Goal: Task Accomplishment & Management: Manage account settings

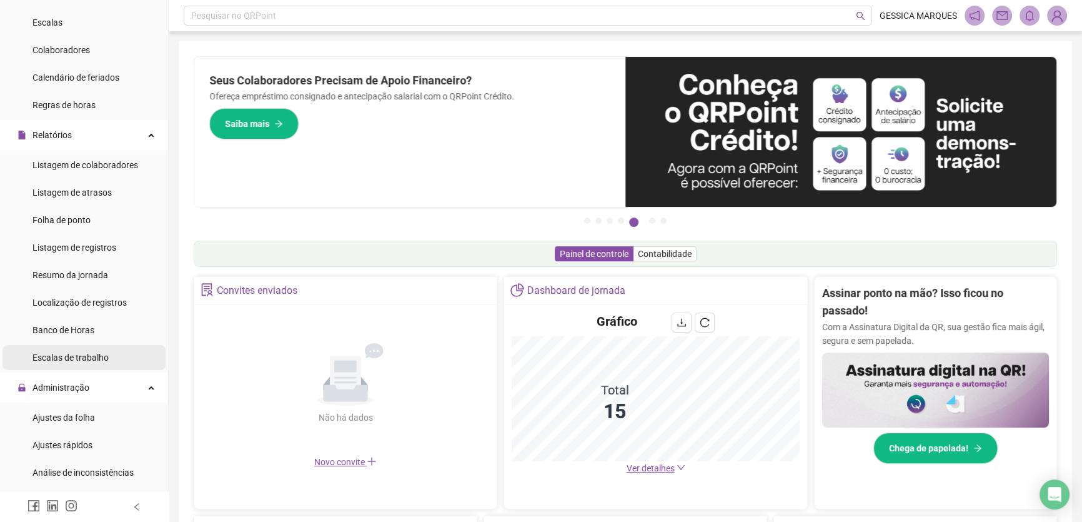
scroll to position [170, 0]
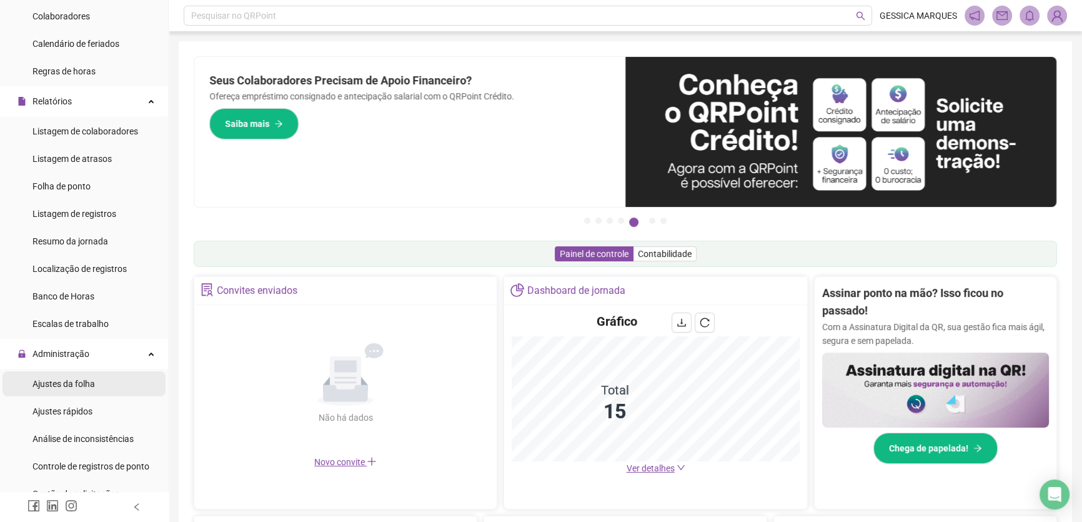
click at [97, 379] on li "Ajustes da folha" at bounding box center [83, 383] width 163 height 25
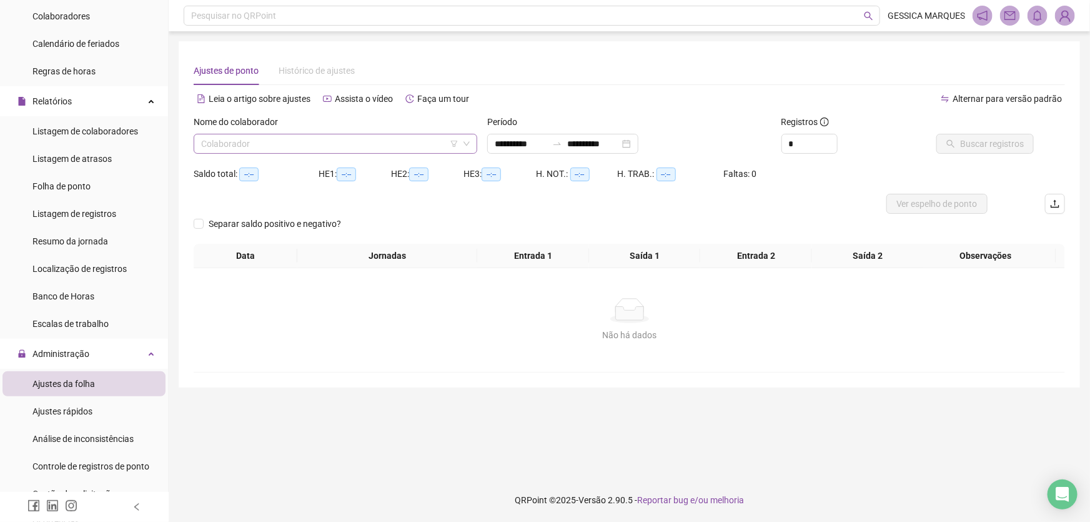
click at [349, 147] on input "search" at bounding box center [329, 143] width 257 height 19
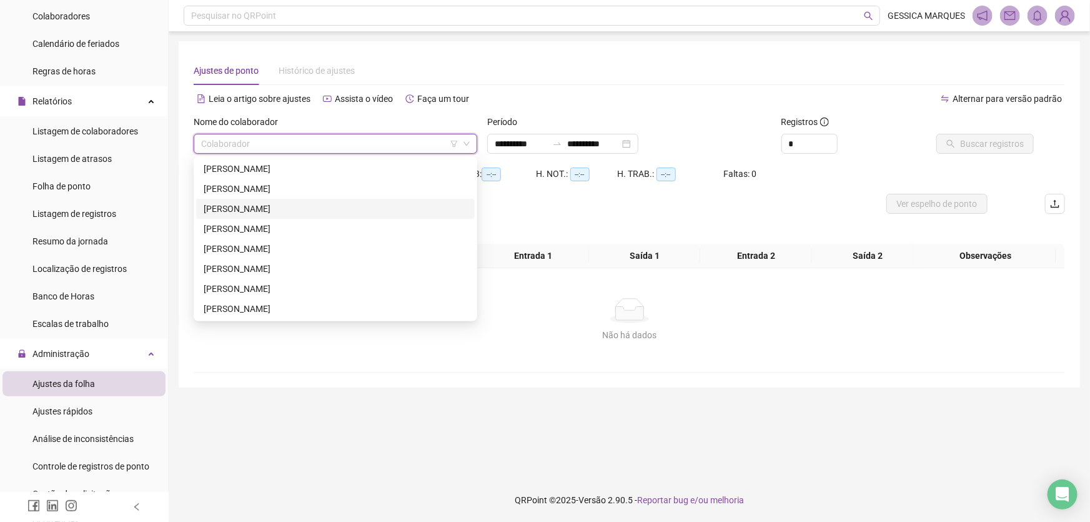
click at [311, 207] on div "[PERSON_NAME]" at bounding box center [336, 209] width 264 height 14
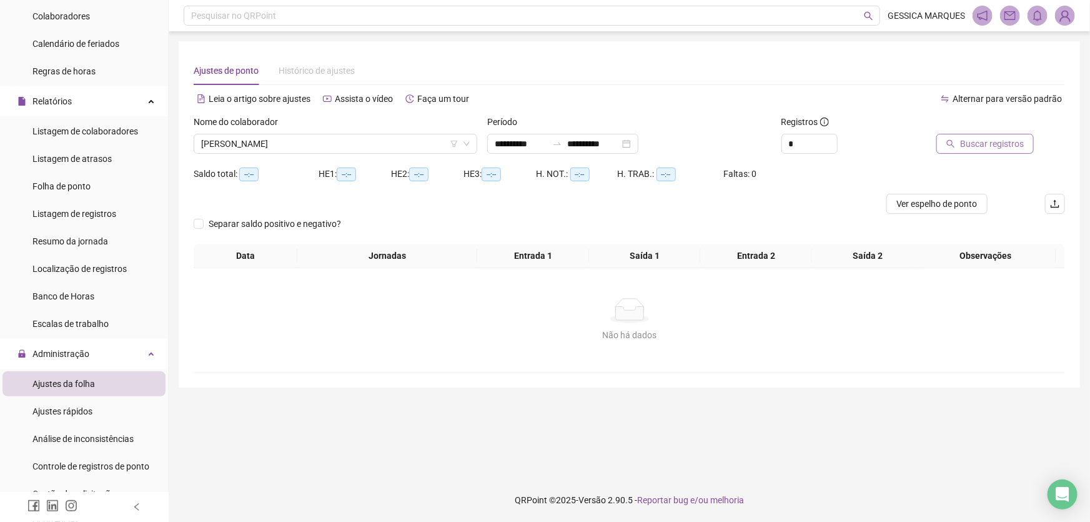
click at [988, 149] on span "Buscar registros" at bounding box center [992, 144] width 64 height 14
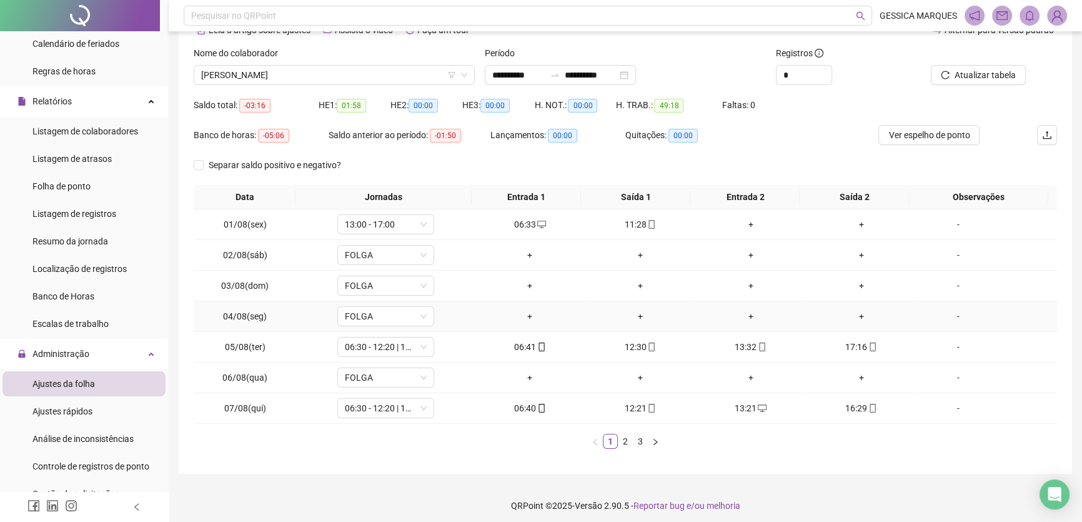
scroll to position [73, 0]
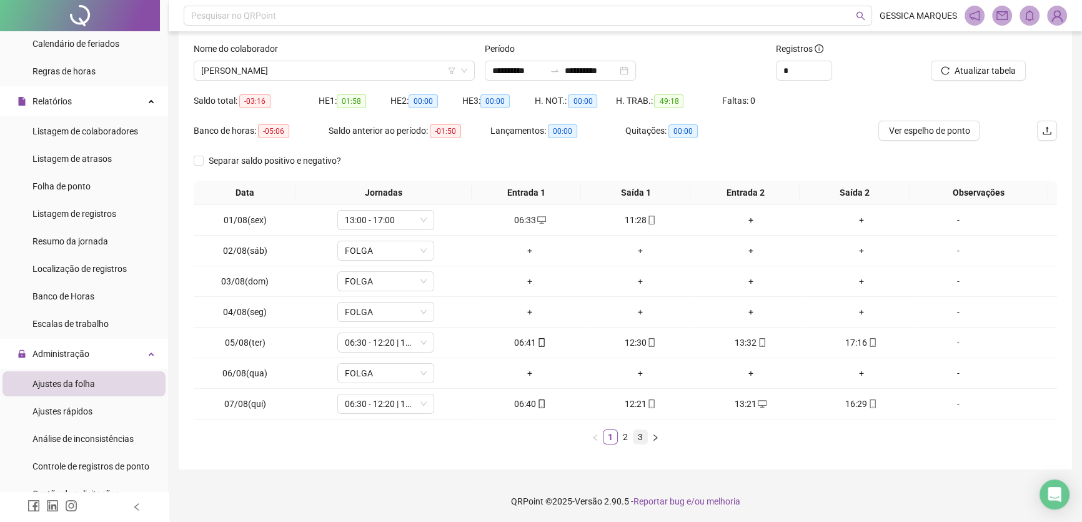
click at [643, 441] on link "3" at bounding box center [640, 437] width 14 height 14
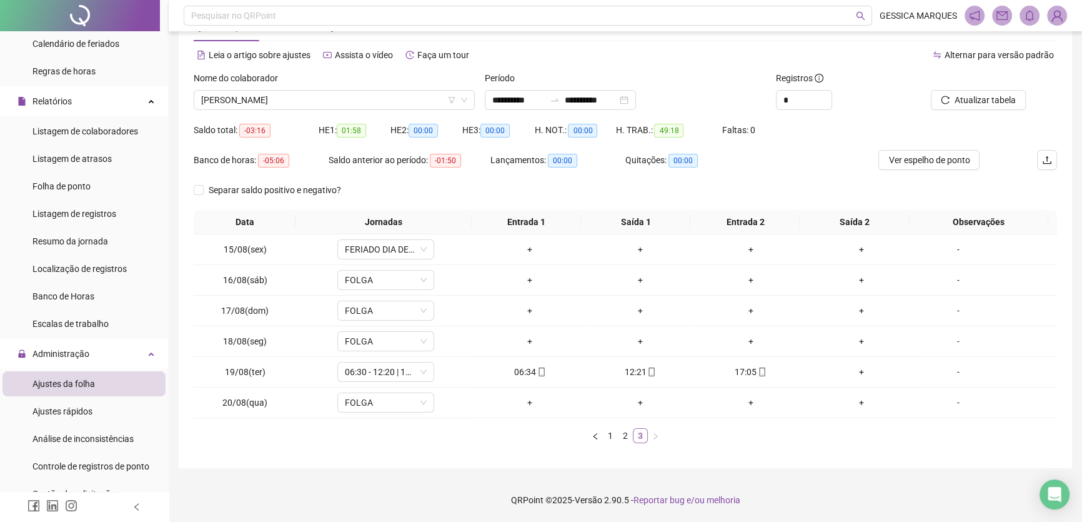
scroll to position [43, 0]
click at [1010, 100] on span "Atualizar tabela" at bounding box center [985, 101] width 61 height 14
click at [860, 370] on div "+" at bounding box center [861, 372] width 101 height 14
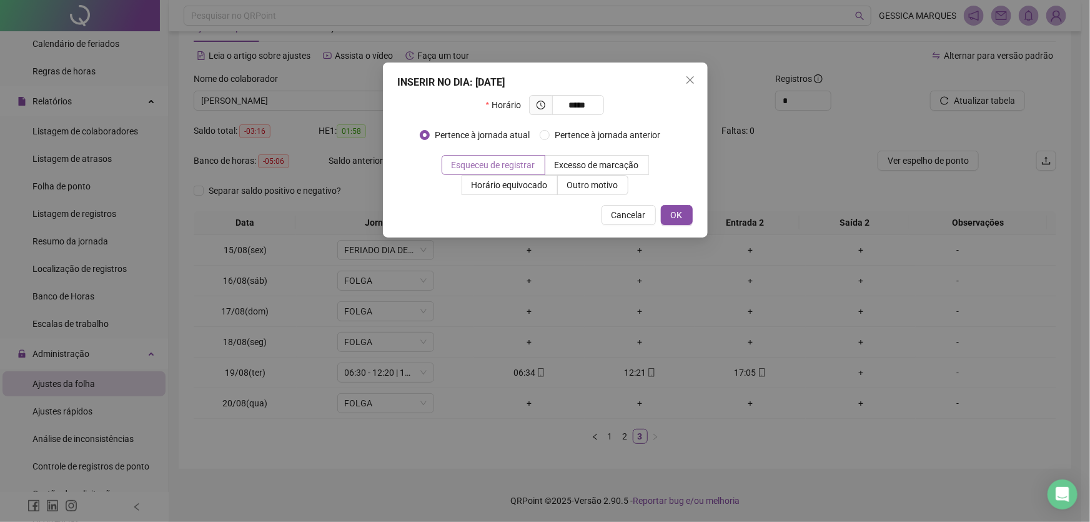
type input "*****"
click at [530, 168] on span "Esqueceu de registrar" at bounding box center [494, 165] width 84 height 10
click at [675, 212] on span "OK" at bounding box center [677, 215] width 12 height 14
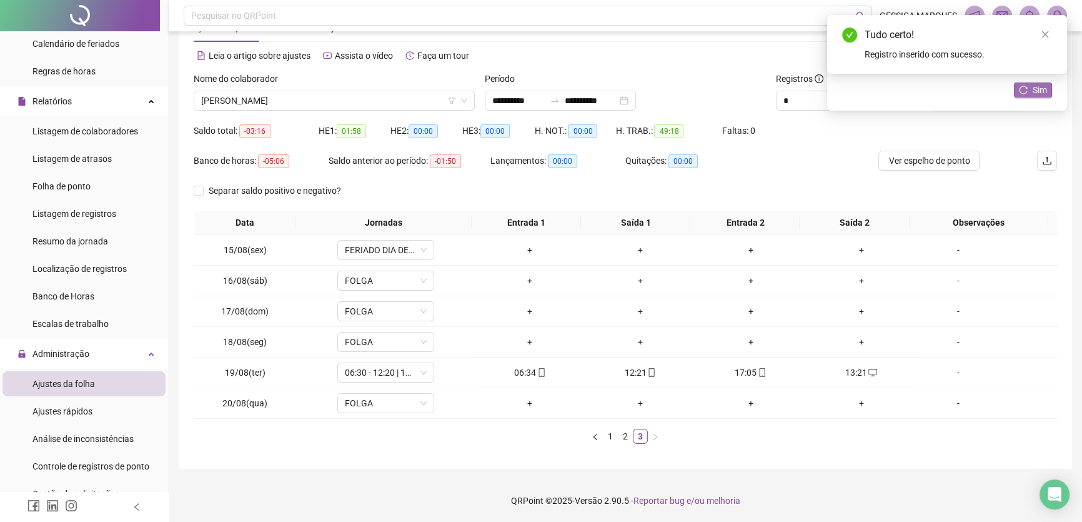
click at [1033, 87] on span "Sim" at bounding box center [1040, 90] width 14 height 14
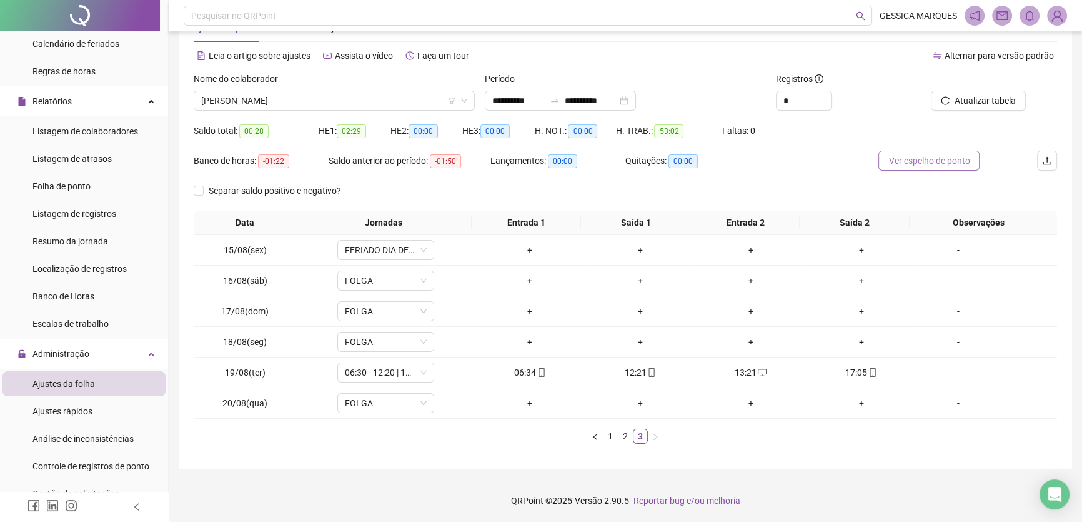
click at [943, 163] on span "Ver espelho de ponto" at bounding box center [928, 161] width 81 height 14
click at [376, 99] on span "[PERSON_NAME]" at bounding box center [334, 100] width 266 height 19
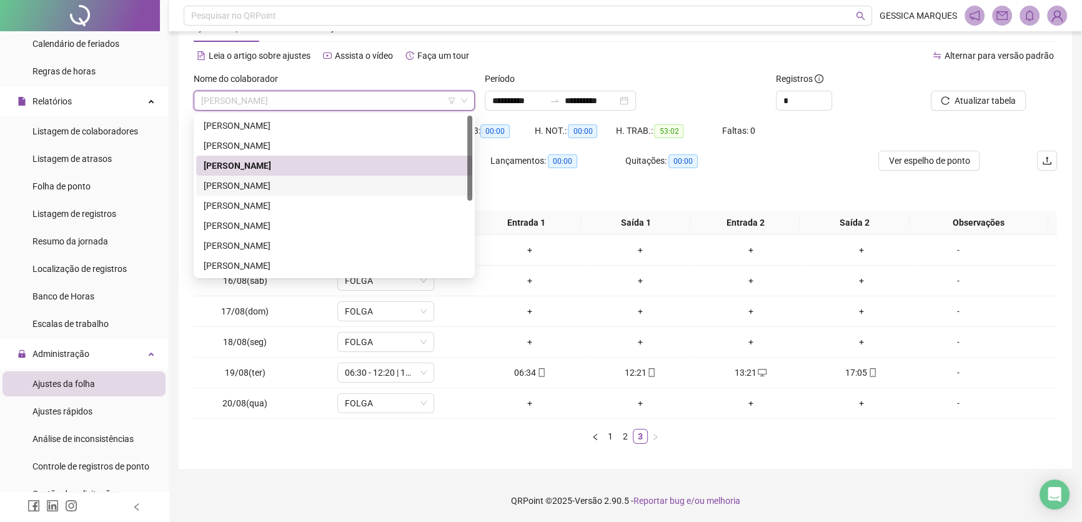
click at [297, 187] on div "[PERSON_NAME]" at bounding box center [334, 186] width 261 height 14
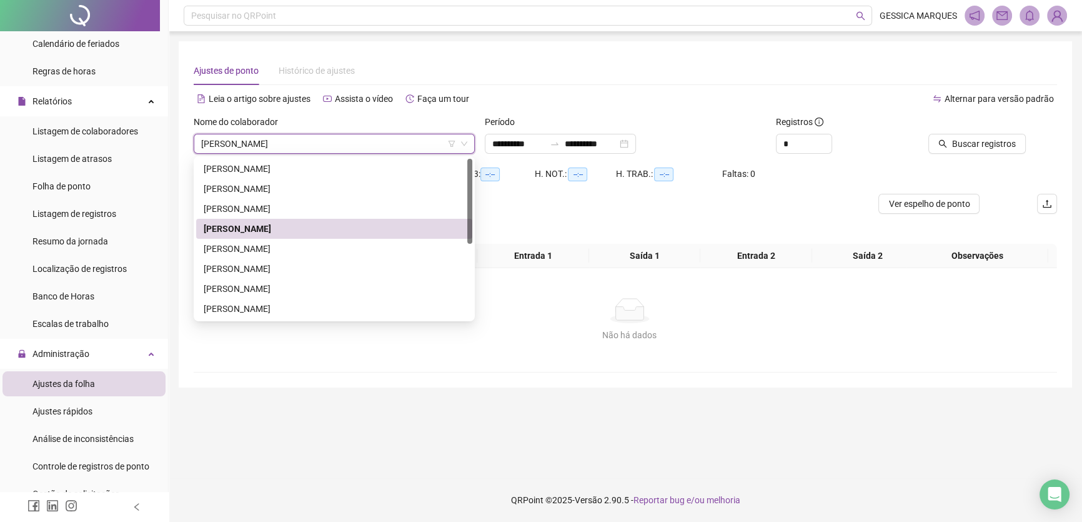
scroll to position [0, 0]
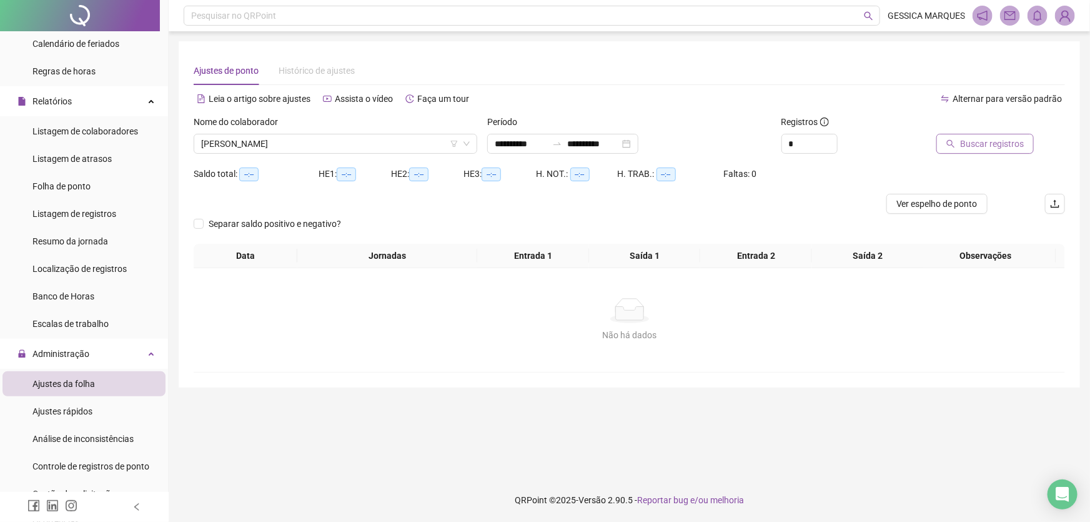
click at [1002, 146] on span "Buscar registros" at bounding box center [992, 144] width 64 height 14
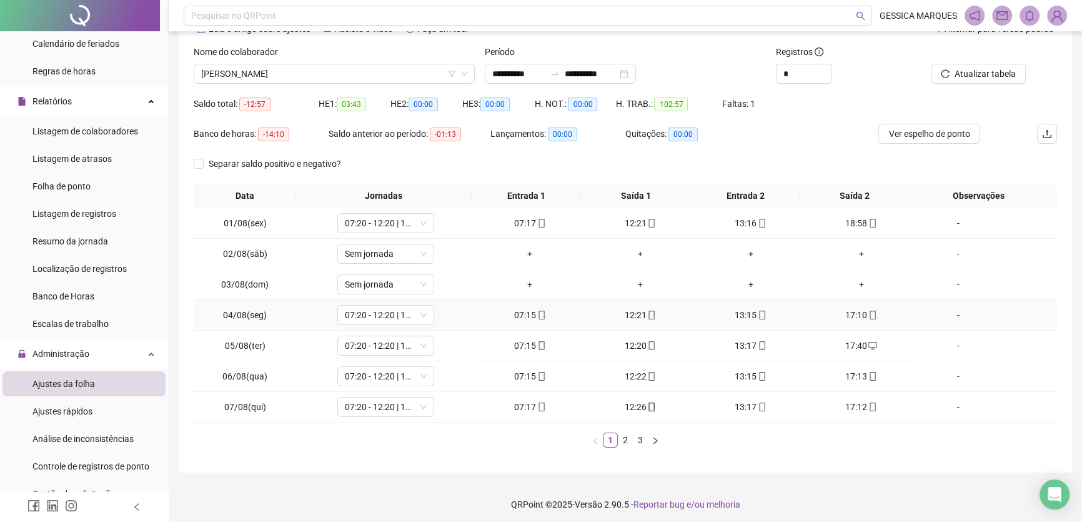
scroll to position [73, 0]
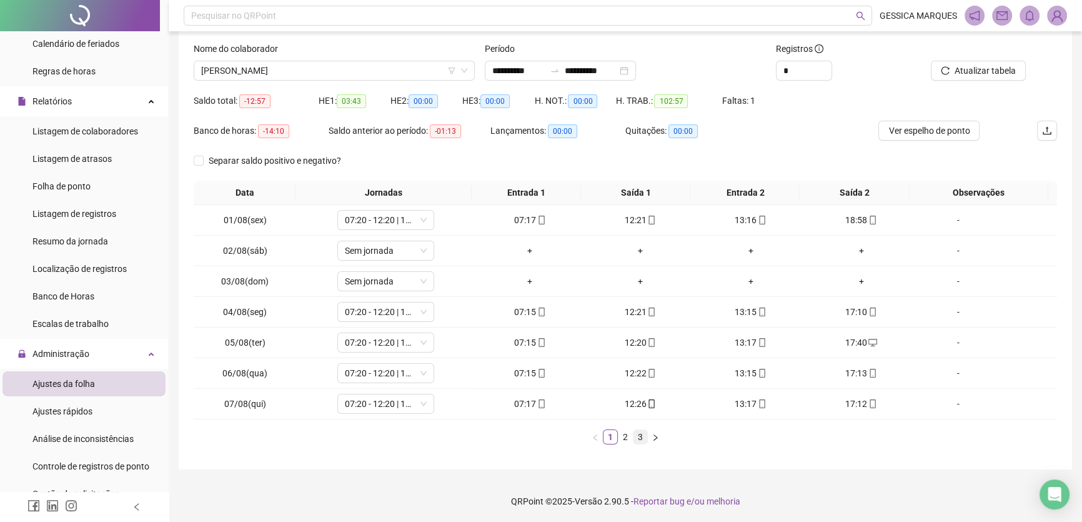
click at [638, 439] on link "3" at bounding box center [640, 437] width 14 height 14
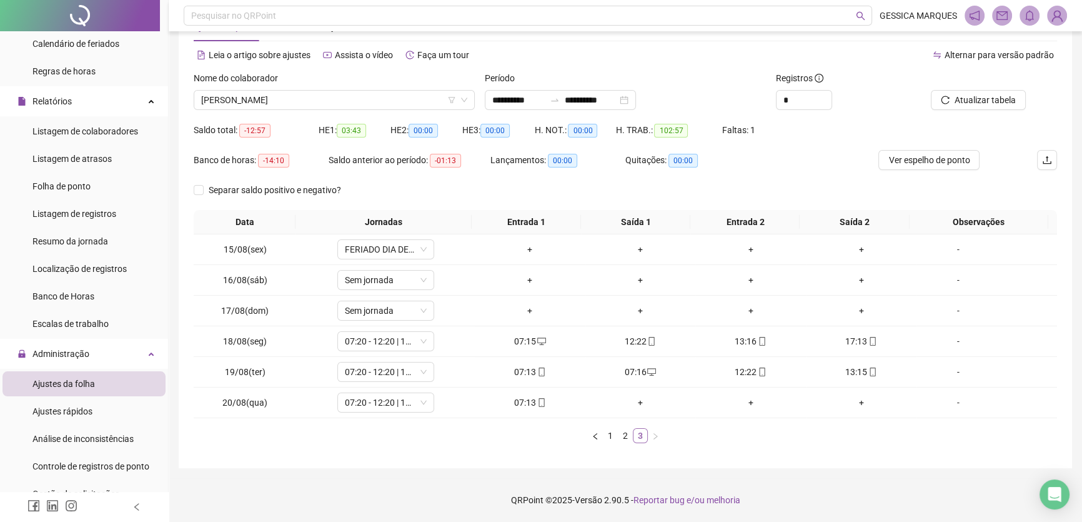
scroll to position [43, 0]
click at [538, 375] on icon "mobile" at bounding box center [541, 372] width 9 height 9
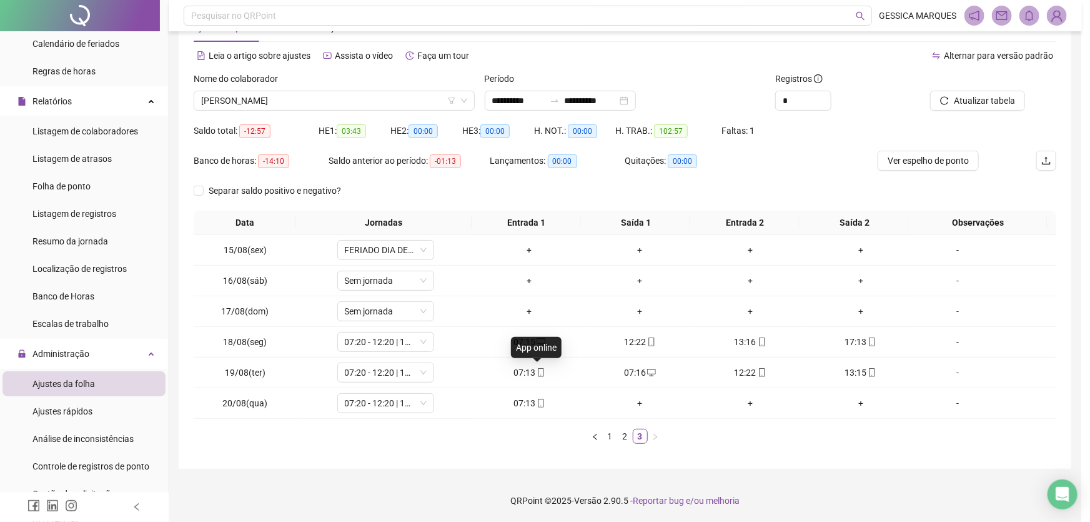
type input "**********"
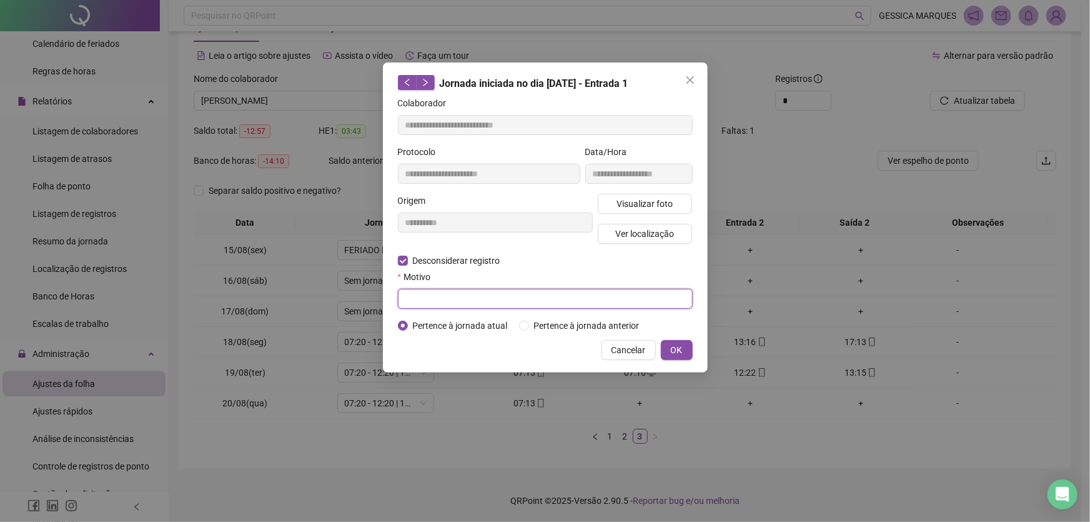
click at [418, 296] on input "text" at bounding box center [545, 299] width 295 height 20
type input "**********"
click at [683, 347] on button "OK" at bounding box center [677, 350] width 32 height 20
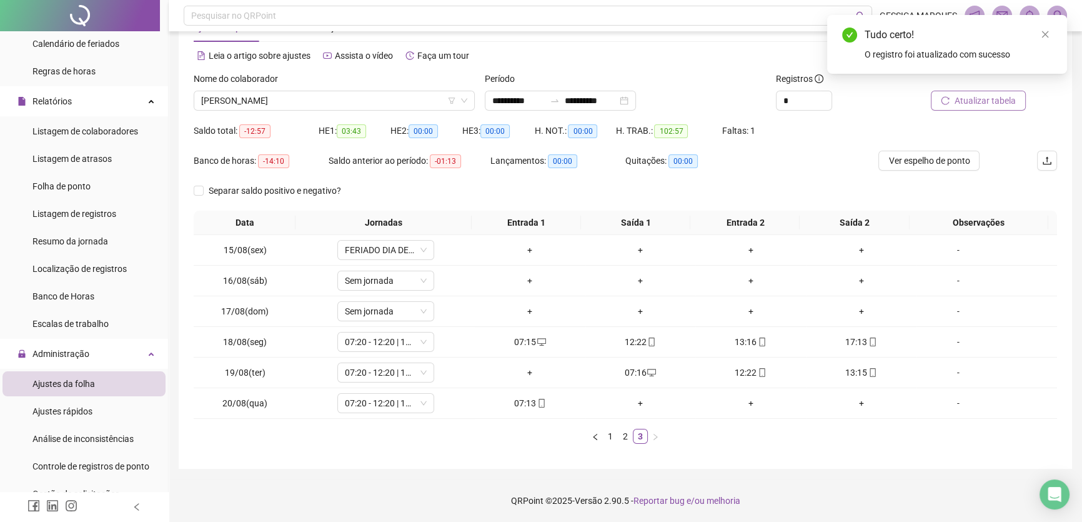
click at [1000, 101] on span "Atualizar tabela" at bounding box center [985, 101] width 61 height 14
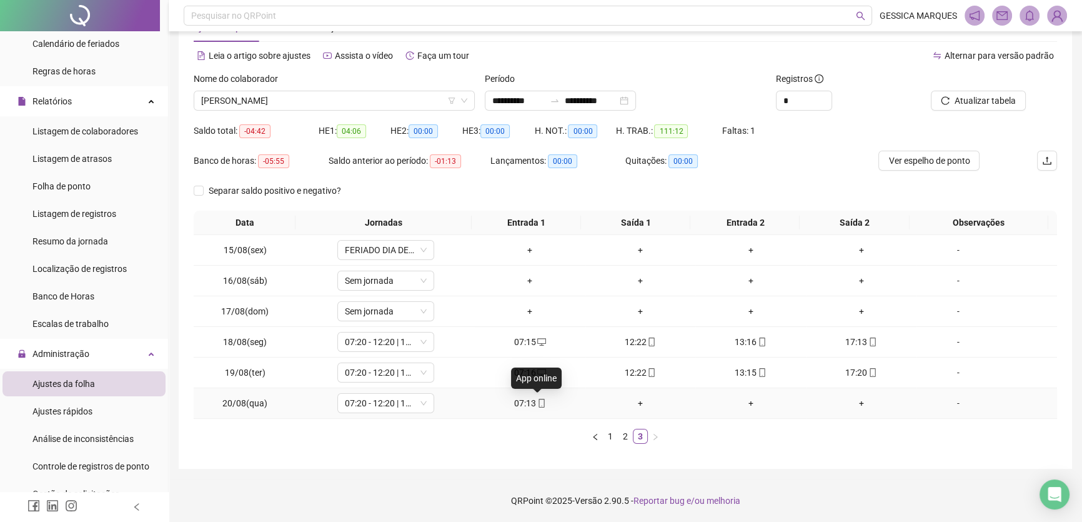
click at [537, 404] on icon "mobile" at bounding box center [541, 403] width 9 height 9
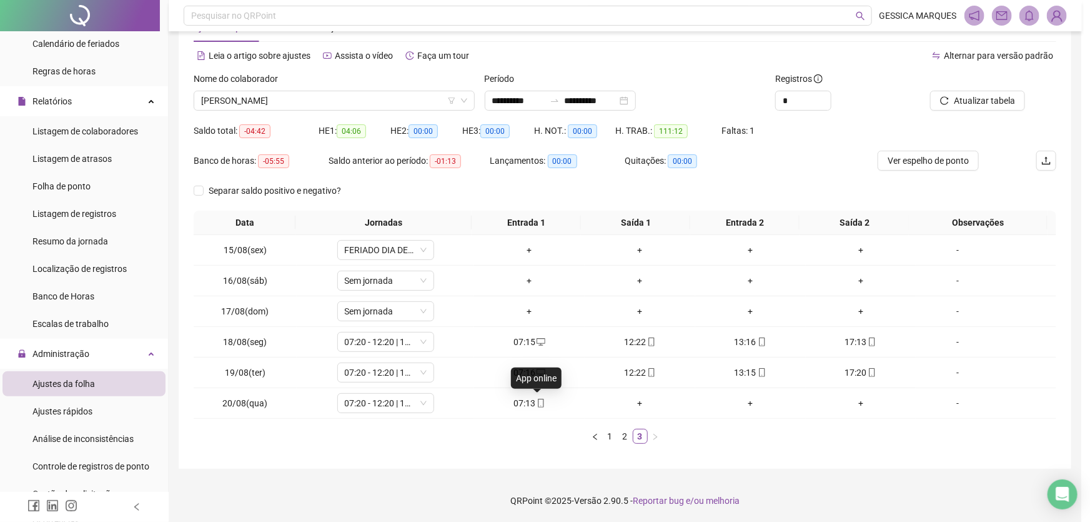
type input "**********"
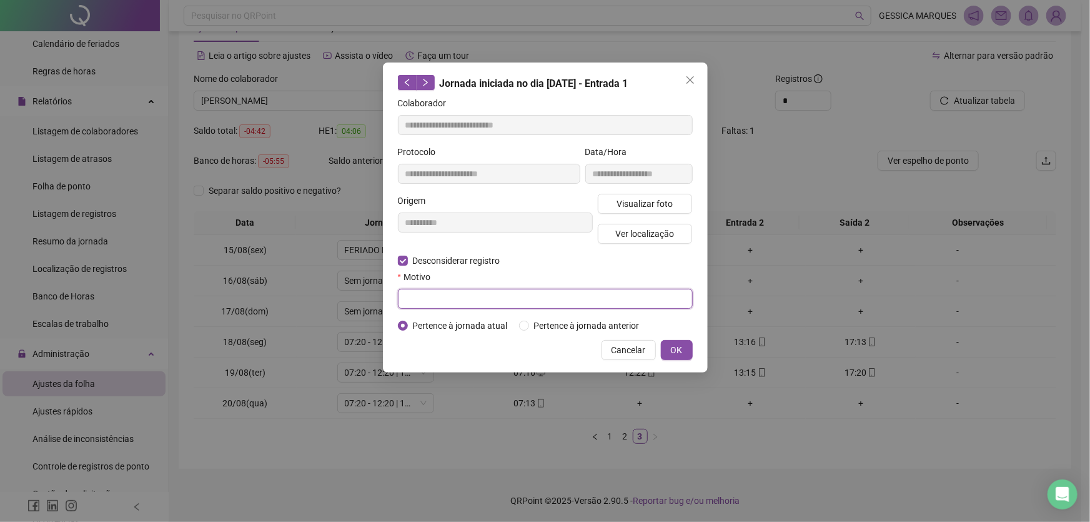
click at [420, 299] on input "text" at bounding box center [545, 299] width 295 height 20
type input "**********"
click at [683, 347] on button "OK" at bounding box center [677, 350] width 32 height 20
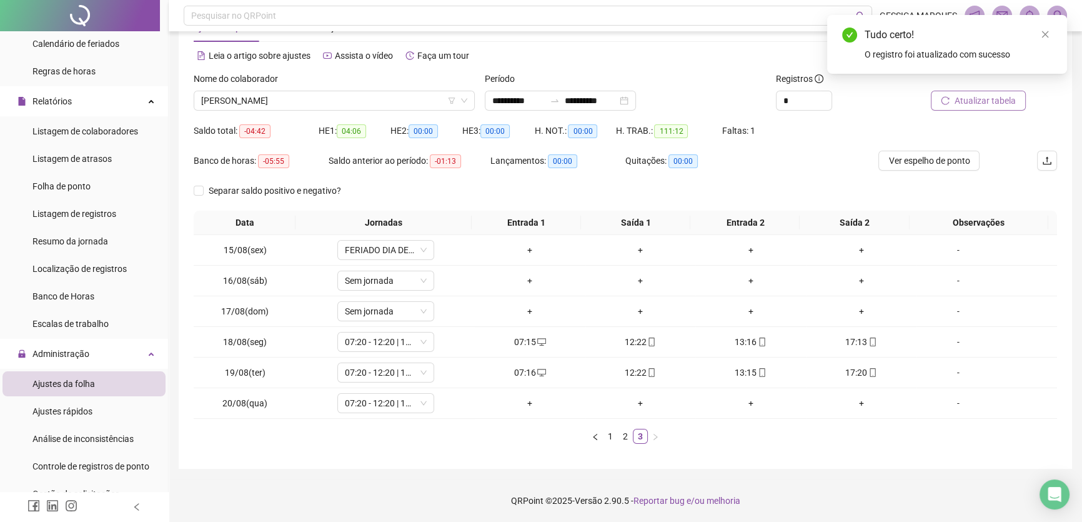
click at [960, 96] on span "Atualizar tabela" at bounding box center [985, 101] width 61 height 14
click at [522, 402] on div "+" at bounding box center [530, 403] width 101 height 14
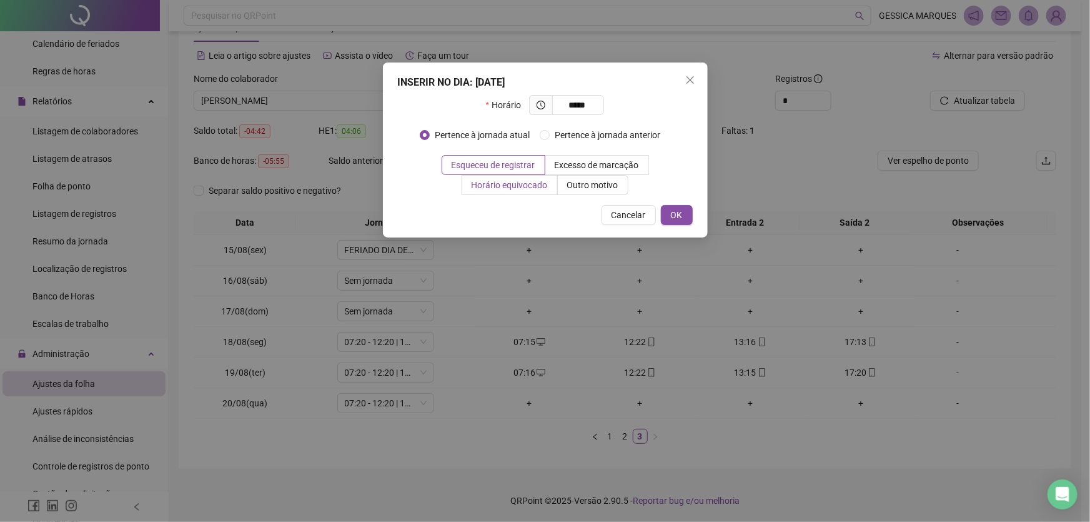
type input "*****"
click at [499, 187] on span "Horário equivocado" at bounding box center [510, 185] width 76 height 10
click at [678, 219] on span "OK" at bounding box center [677, 215] width 12 height 14
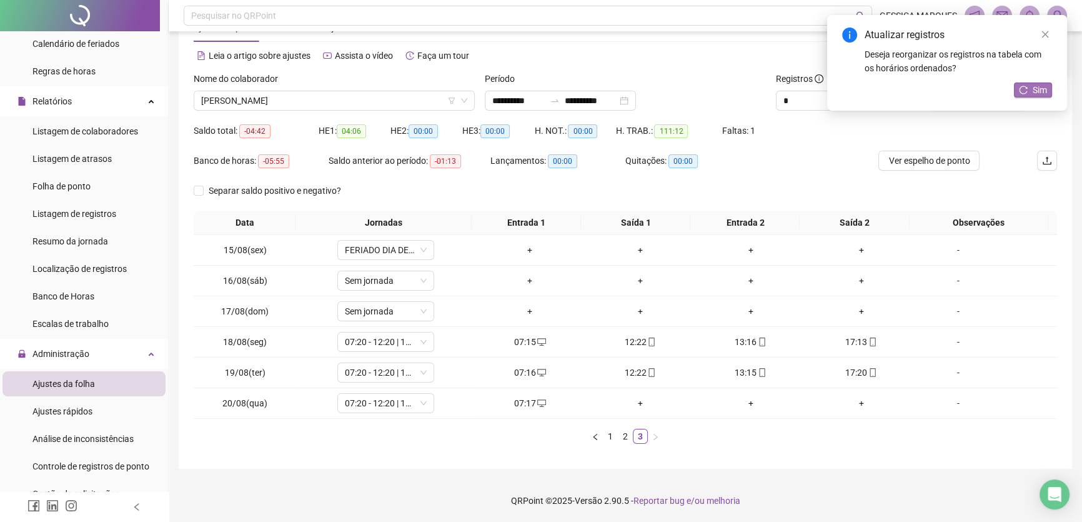
click at [1033, 96] on span "Sim" at bounding box center [1040, 90] width 14 height 14
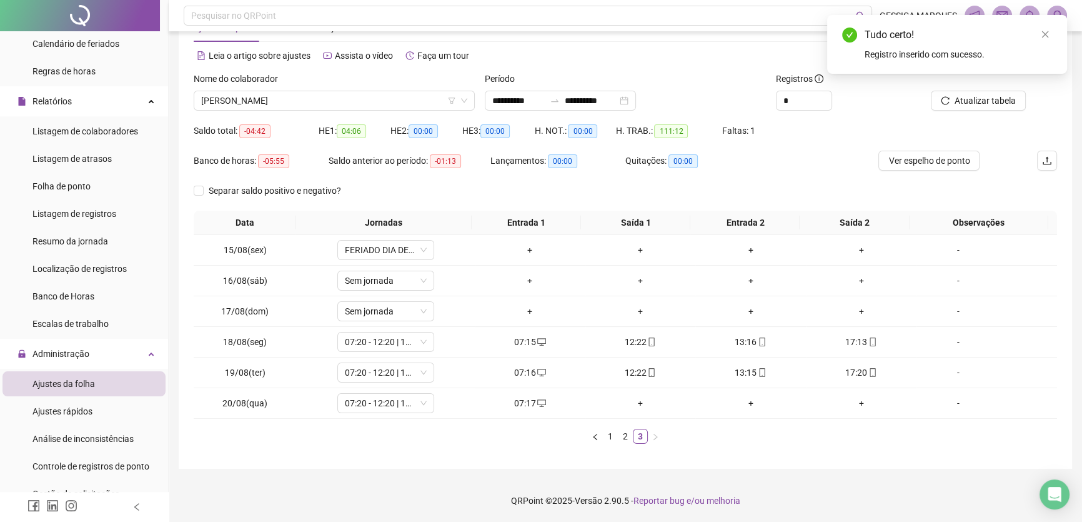
click at [1054, 35] on div "Tudo certo! Registro inserido com sucesso." at bounding box center [947, 44] width 240 height 59
click at [1049, 36] on link "Close" at bounding box center [1045, 34] width 14 height 14
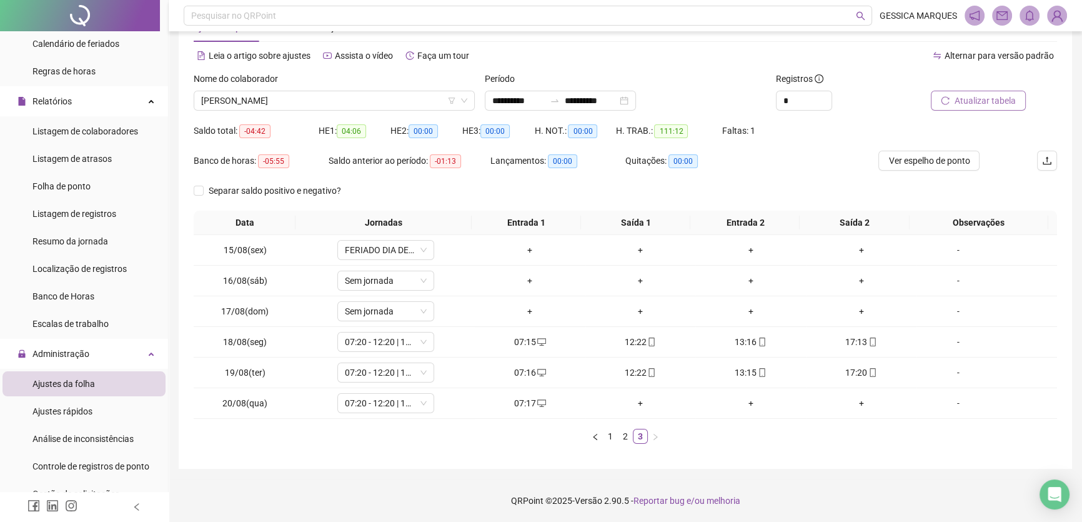
click at [1006, 101] on span "Atualizar tabela" at bounding box center [985, 101] width 61 height 14
click at [990, 104] on span "Atualizar tabela" at bounding box center [985, 101] width 61 height 14
click at [620, 436] on link "2" at bounding box center [625, 436] width 14 height 14
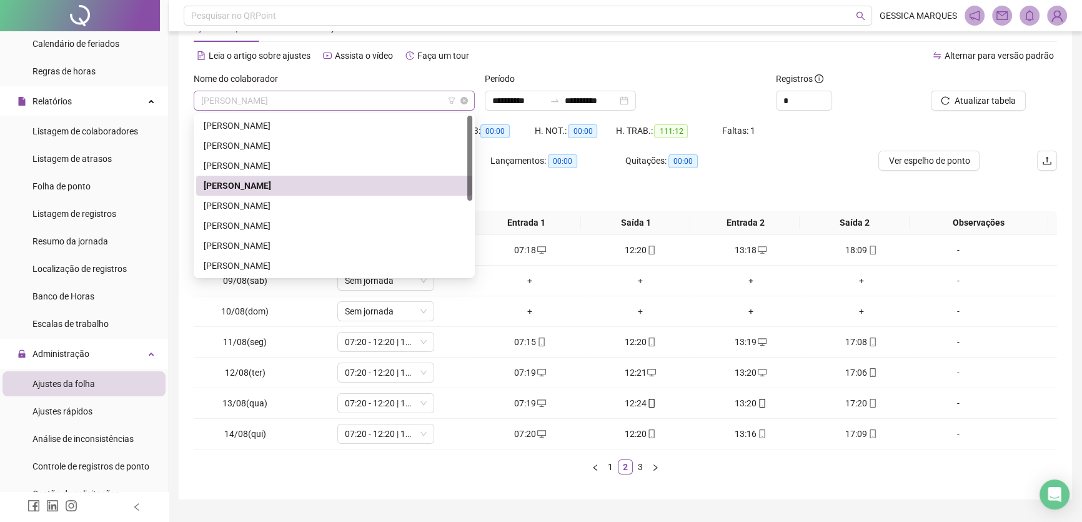
click at [355, 100] on span "[PERSON_NAME]" at bounding box center [334, 100] width 266 height 19
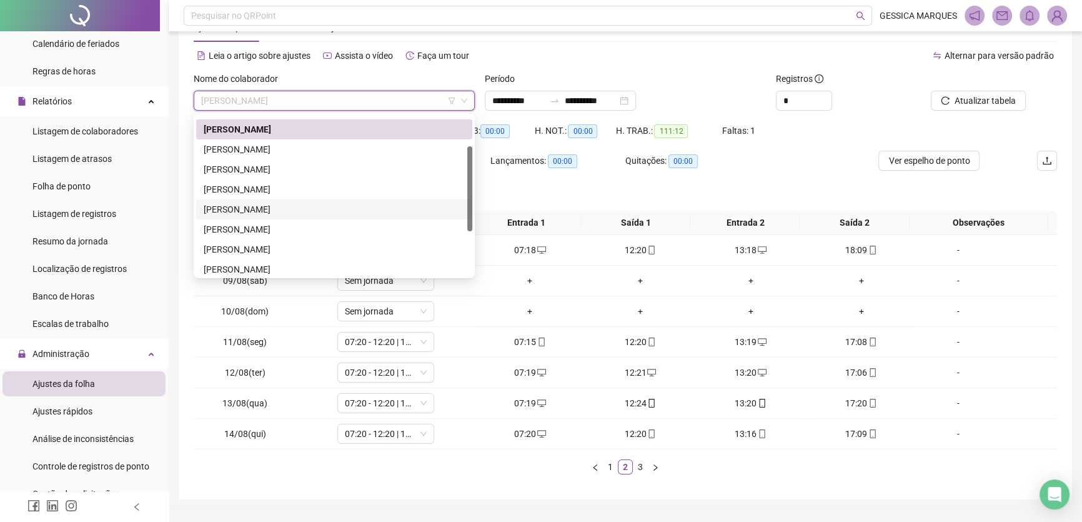
click at [325, 211] on div "[PERSON_NAME]" at bounding box center [334, 209] width 261 height 14
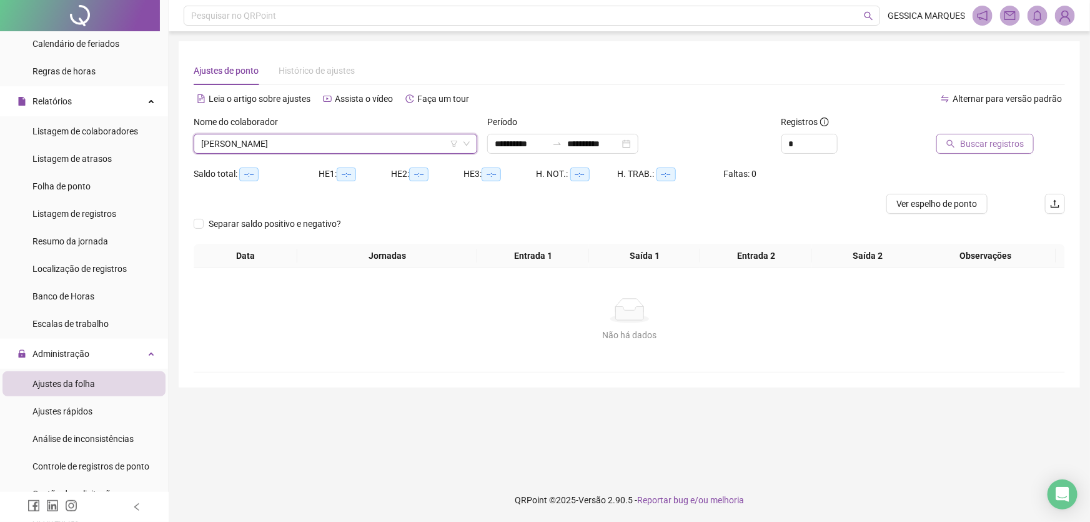
click at [966, 137] on span "Buscar registros" at bounding box center [992, 144] width 64 height 14
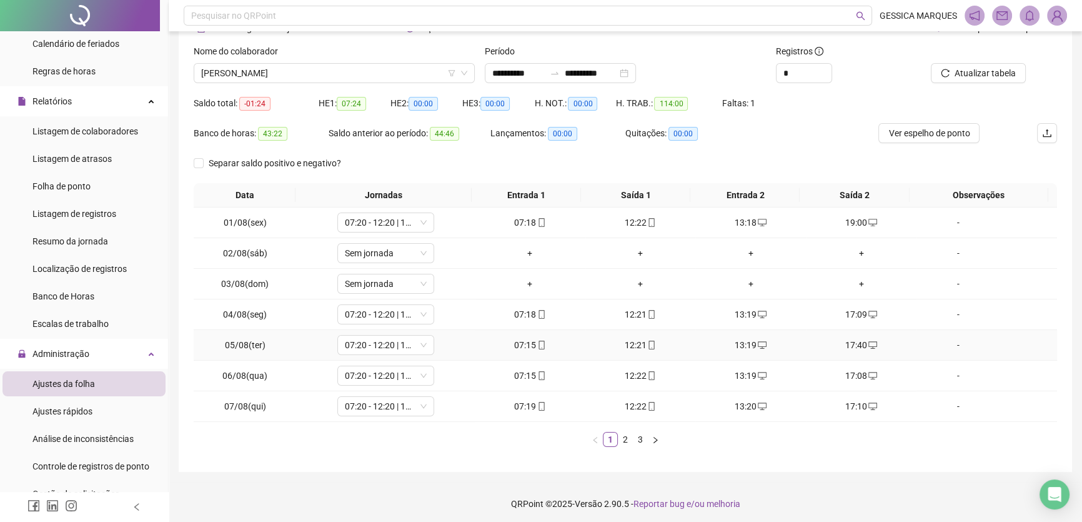
scroll to position [73, 0]
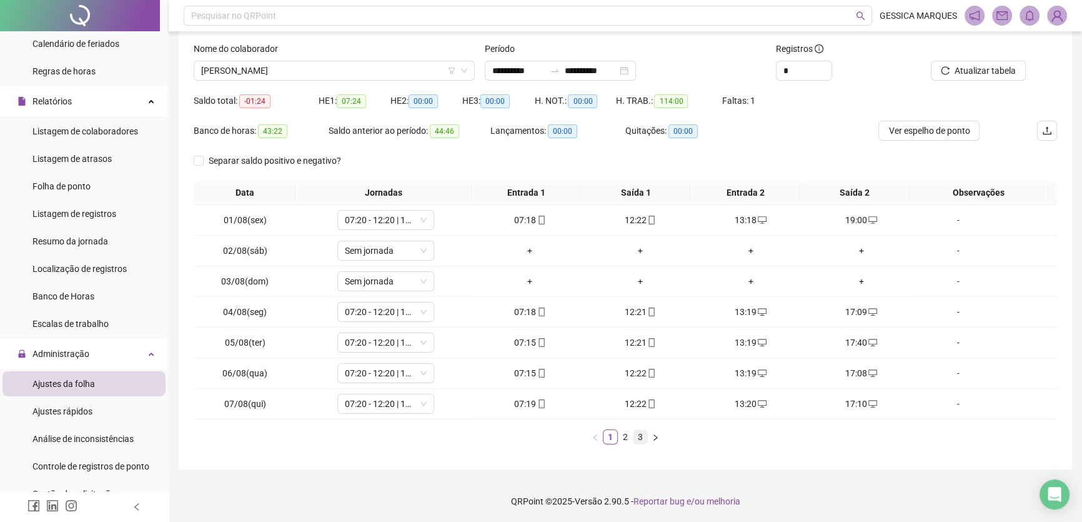
click at [643, 439] on link "3" at bounding box center [640, 437] width 14 height 14
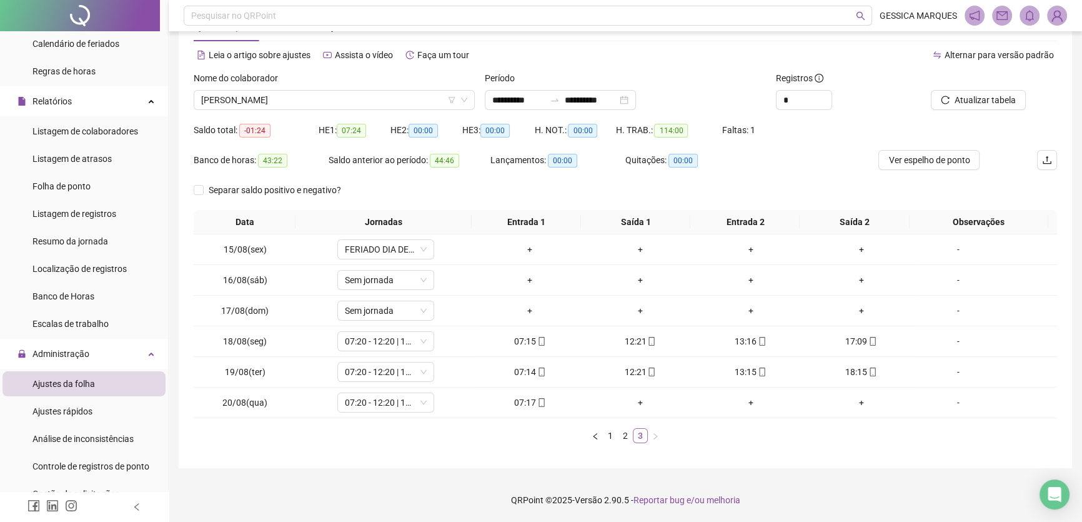
scroll to position [43, 0]
click at [379, 103] on span "[PERSON_NAME]" at bounding box center [334, 100] width 266 height 19
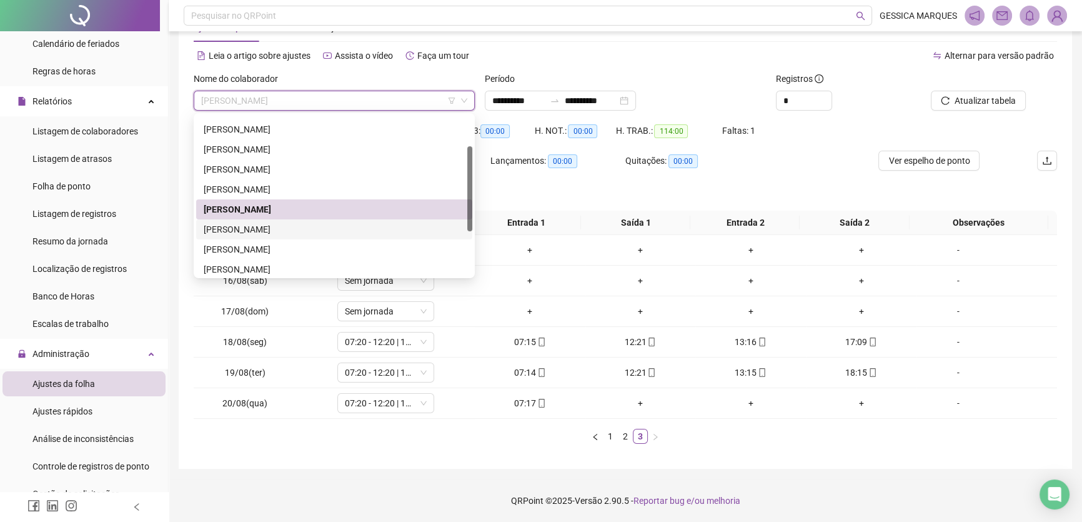
click at [340, 229] on div "[PERSON_NAME]" at bounding box center [334, 229] width 261 height 14
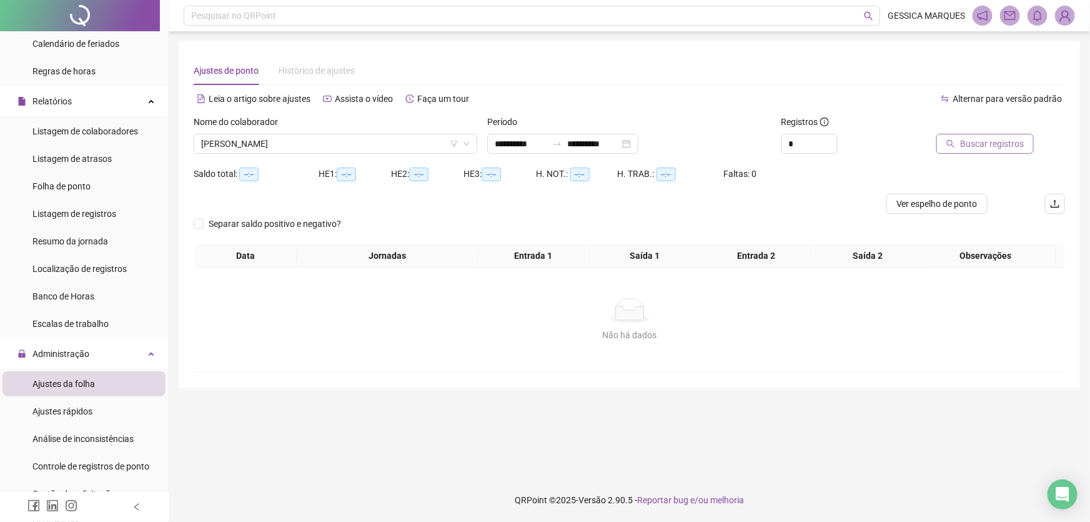
click at [976, 149] on span "Buscar registros" at bounding box center [992, 144] width 64 height 14
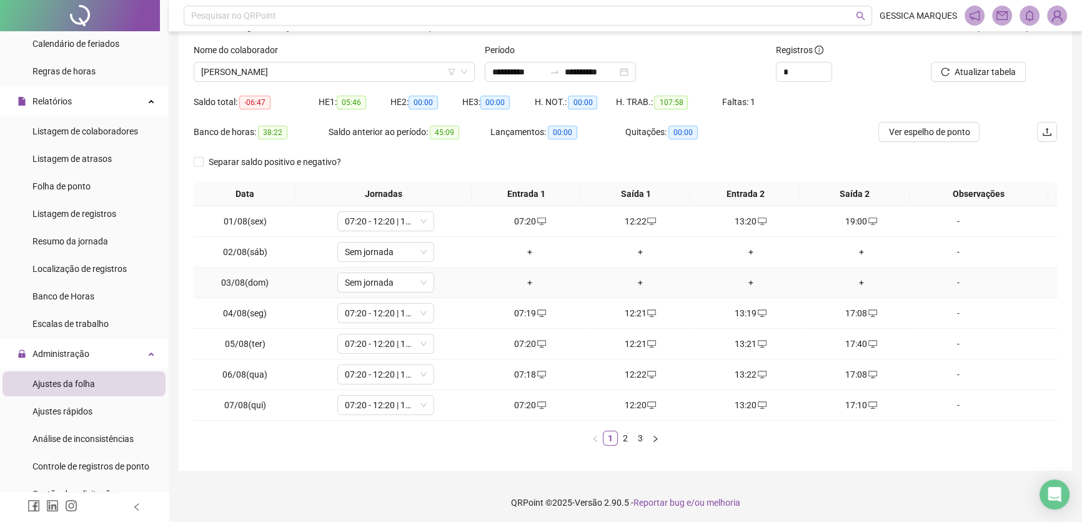
scroll to position [73, 0]
click at [640, 439] on link "3" at bounding box center [640, 437] width 14 height 14
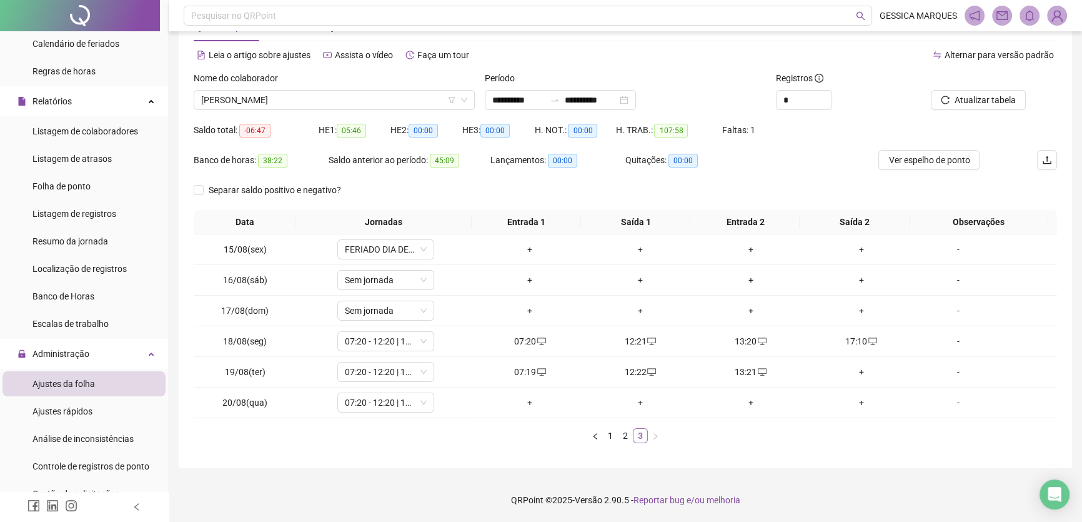
scroll to position [43, 0]
click at [522, 403] on div "+" at bounding box center [530, 403] width 101 height 14
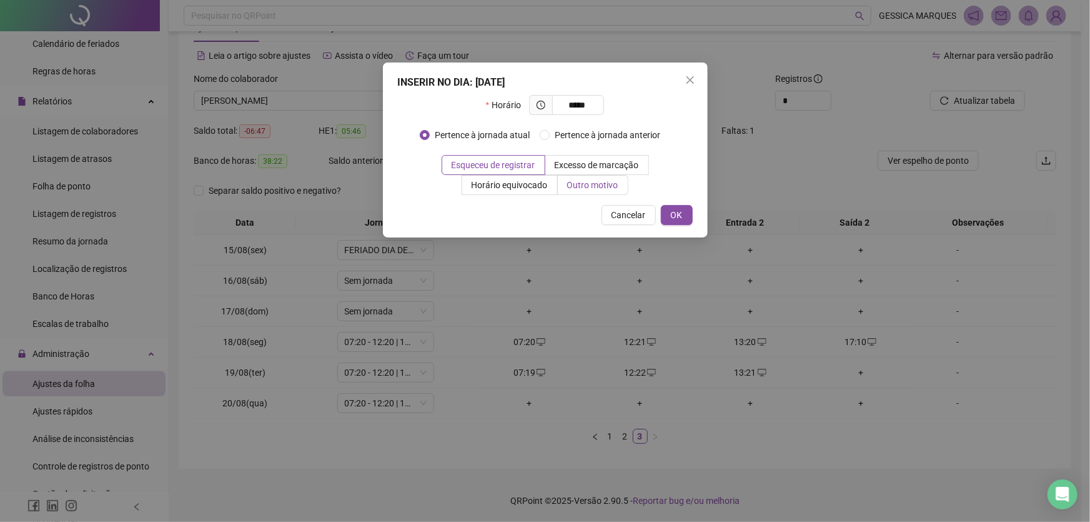
type input "*****"
click at [580, 187] on span "Outro motivo" at bounding box center [592, 185] width 51 height 10
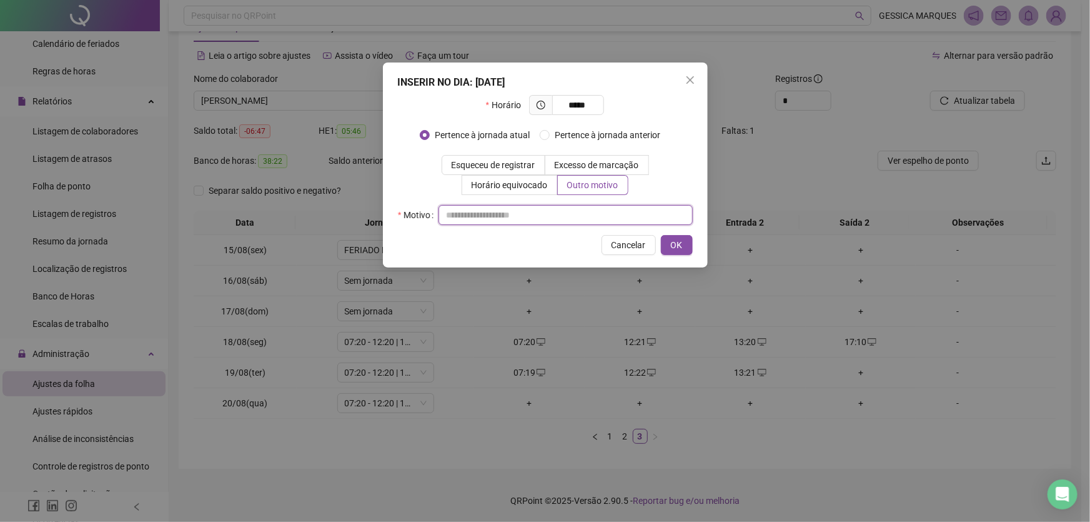
click at [510, 211] on input "text" at bounding box center [566, 215] width 254 height 20
type input "**********"
click at [684, 245] on button "OK" at bounding box center [677, 245] width 32 height 20
